Goal: Find specific page/section: Find specific page/section

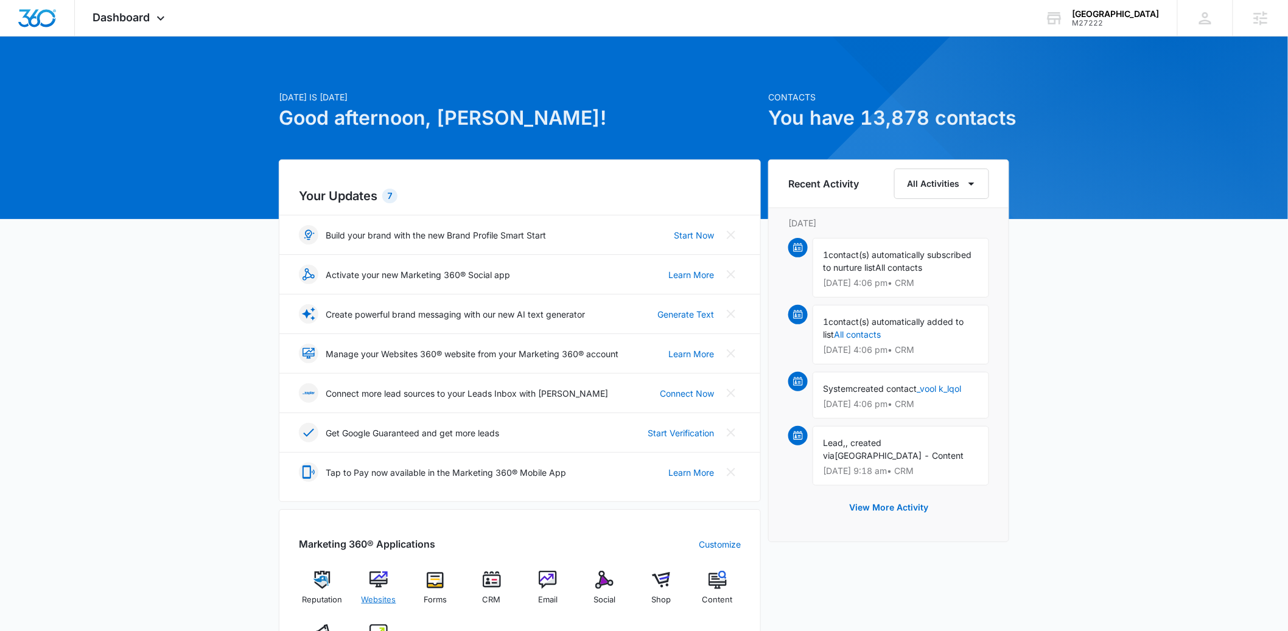
click at [384, 576] on img at bounding box center [379, 580] width 18 height 18
